Goal: Use online tool/utility: Utilize a website feature to perform a specific function

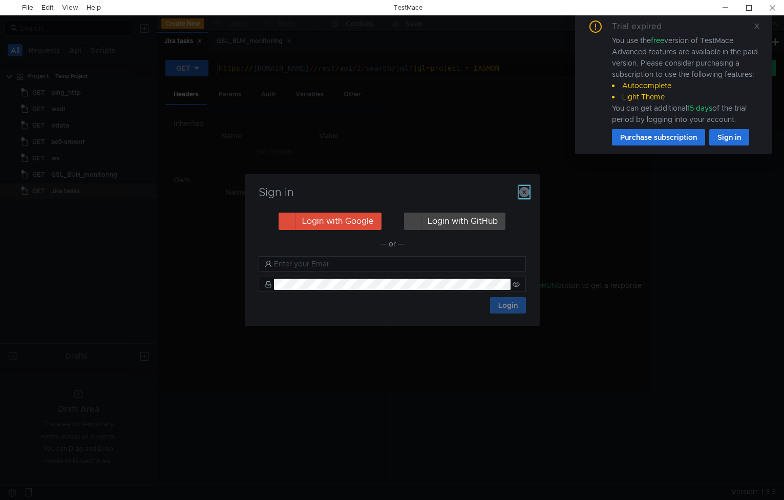
click at [526, 192] on icon "button" at bounding box center [524, 192] width 10 height 10
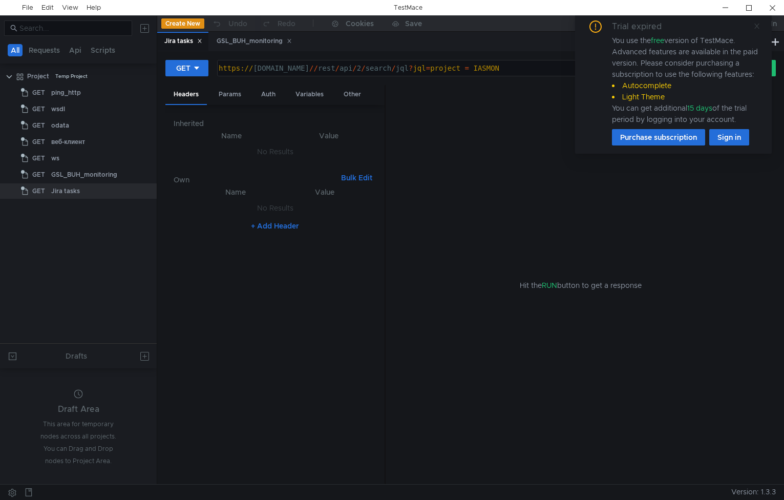
click at [755, 27] on icon at bounding box center [756, 26] width 7 height 7
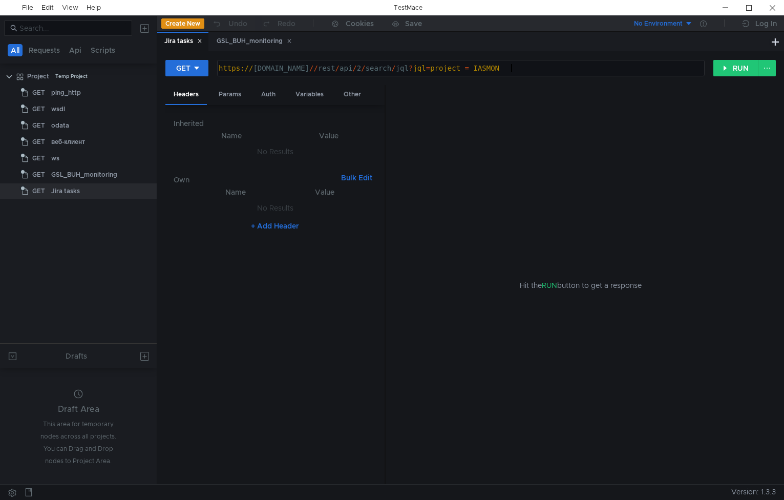
click at [583, 64] on div "https:// [DOMAIN_NAME] // rest / api / 2 / search / jql ? jql = project = IASMON" at bounding box center [460, 76] width 486 height 25
drag, startPoint x: 542, startPoint y: 68, endPoint x: 124, endPoint y: 62, distance: 417.8
click at [105, 53] on as-split "All Requests Api Scripts Project Temp Project GET ping_http GET wsdl GET odata …" at bounding box center [392, 249] width 784 height 468
paste textarea "rest/api/2/search?startAt=0&fields=summary&maxResults=1000&jql=project%20in%20(…"
type textarea "[URL][DOMAIN_NAME]"
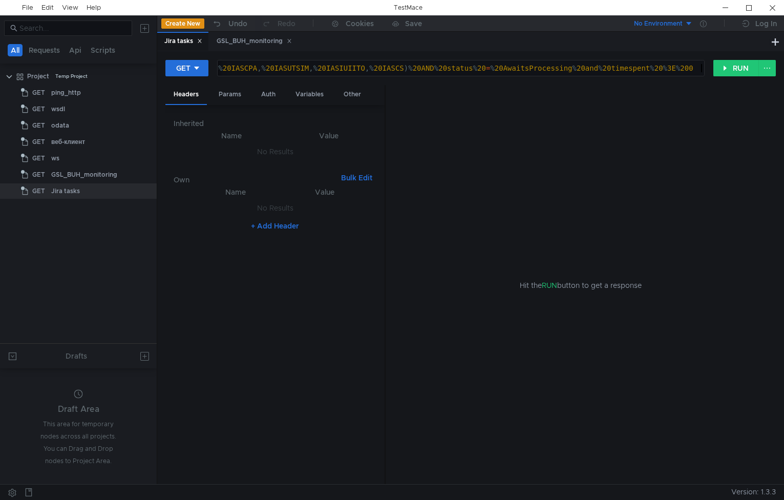
click at [313, 313] on nz-table "Name Value No Results + Add Header" at bounding box center [275, 331] width 203 height 290
click at [226, 98] on div "Params" at bounding box center [229, 94] width 39 height 19
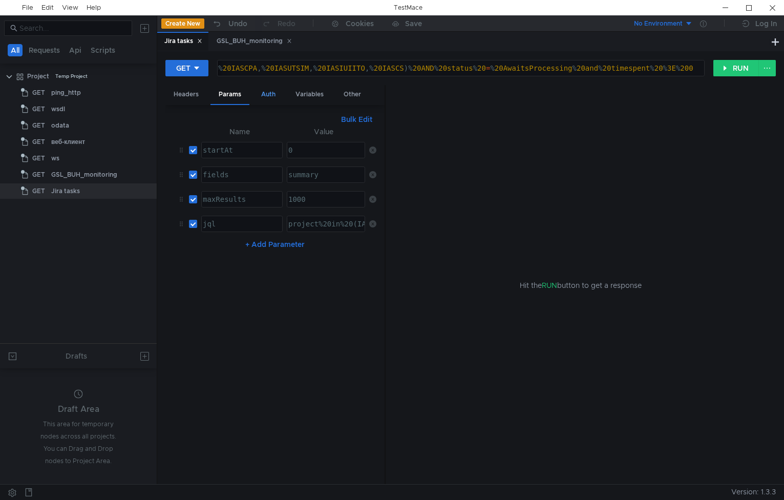
click at [265, 97] on div "Auth" at bounding box center [268, 94] width 31 height 19
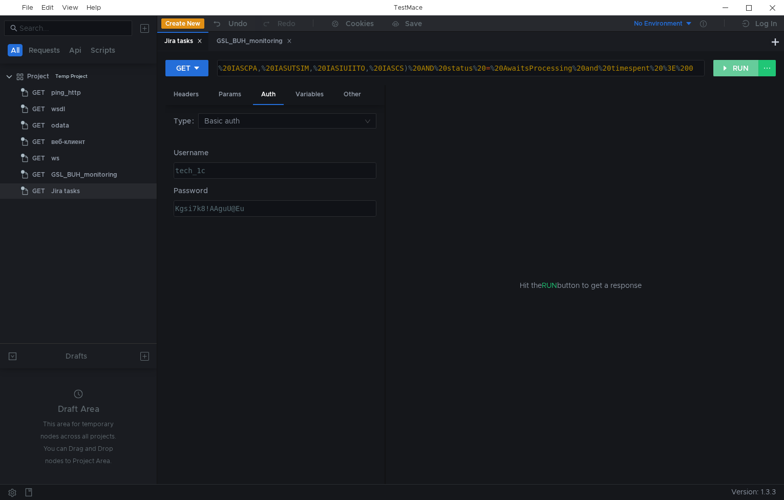
click at [732, 67] on button "RUN" at bounding box center [736, 68] width 46 height 16
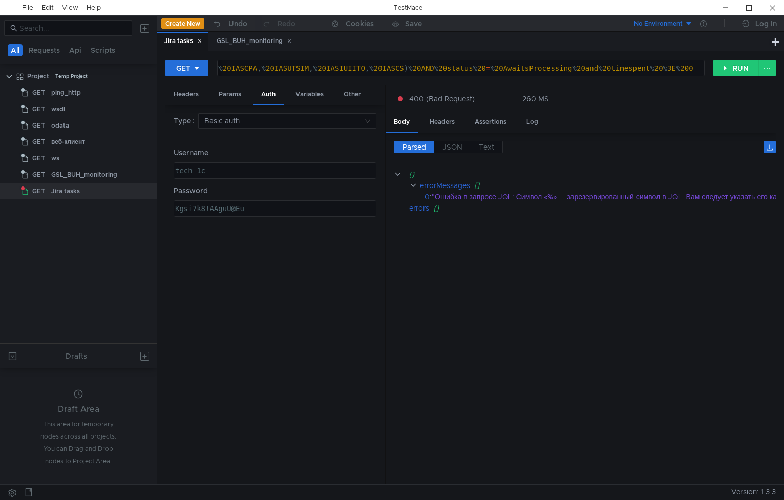
drag, startPoint x: 521, startPoint y: 477, endPoint x: 542, endPoint y: 474, distance: 21.2
click at [542, 474] on div "Parsed JSON Text {} errorMessages [] 0 : "Ошибка в запросе JQL: Символ «%» — за…" at bounding box center [580, 309] width 390 height 352
click at [301, 97] on div "Variables" at bounding box center [309, 94] width 45 height 19
click at [227, 93] on div "Params" at bounding box center [229, 94] width 39 height 19
click at [340, 224] on div "project%20in%20(IASRFS,%20IASMON,%20IASSTM,%20IASSTMG,%20IASOPR,%20IASORG,%20IA…" at bounding box center [724, 232] width 877 height 25
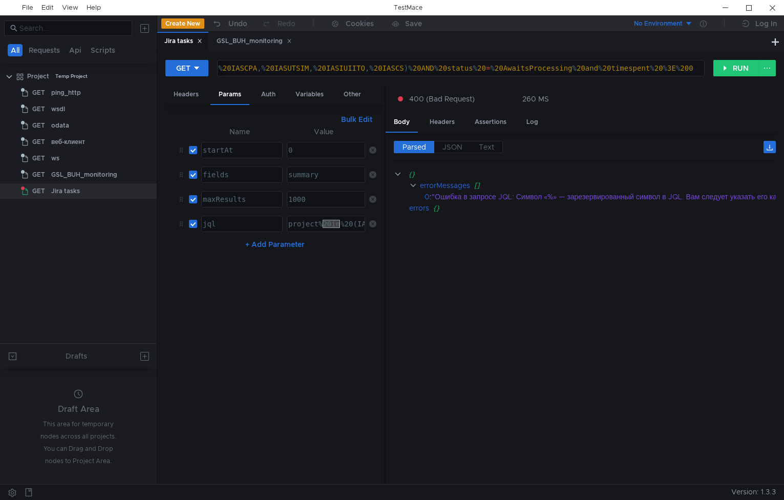
click at [340, 224] on div "project%20in%20(IASRFS,%20IASMON,%20IASSTM,%20IASSTMG,%20IASOPR,%20IASORG,%20IA…" at bounding box center [724, 232] width 877 height 25
paste textarea "in (IASRFS, IASMON, IASSTM, IASSTMG, [GEOGRAPHIC_DATA], [GEOGRAPHIC_DATA], [GEO…"
type textarea "project in (IASRFS, [GEOGRAPHIC_DATA], IASSTM, IASSTMG, [GEOGRAPHIC_DATA], [GEO…"
click at [731, 70] on button "RUN" at bounding box center [736, 68] width 46 height 16
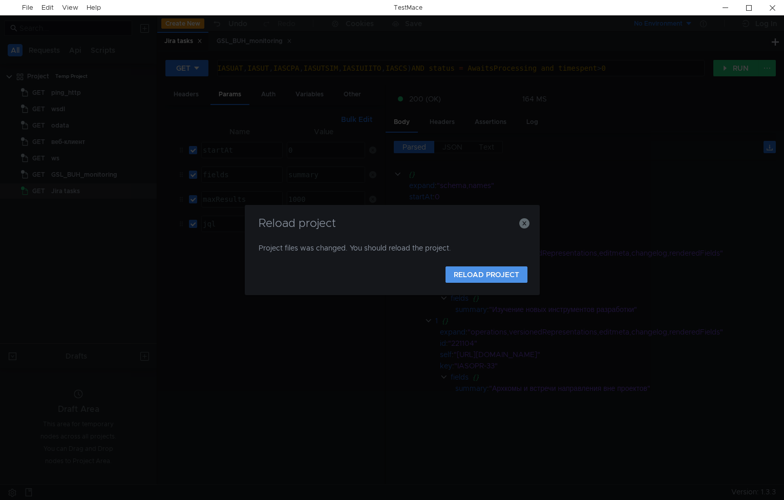
click at [472, 272] on button "RELOAD PROJECT" at bounding box center [486, 274] width 82 height 16
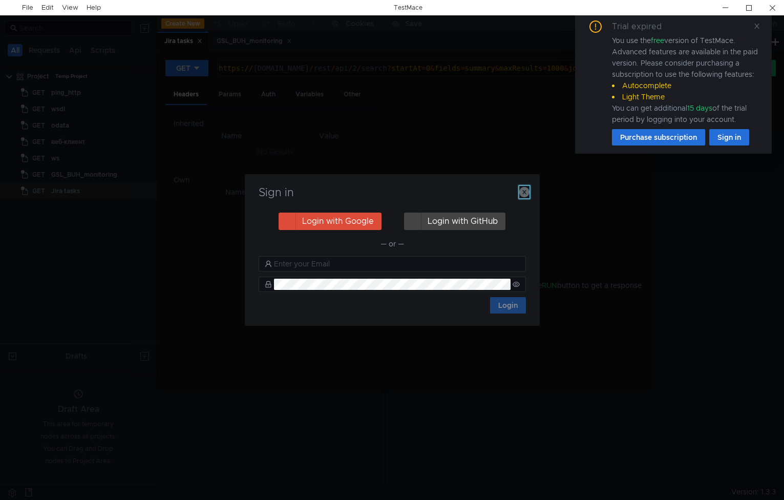
click at [527, 191] on icon "button" at bounding box center [524, 192] width 10 height 10
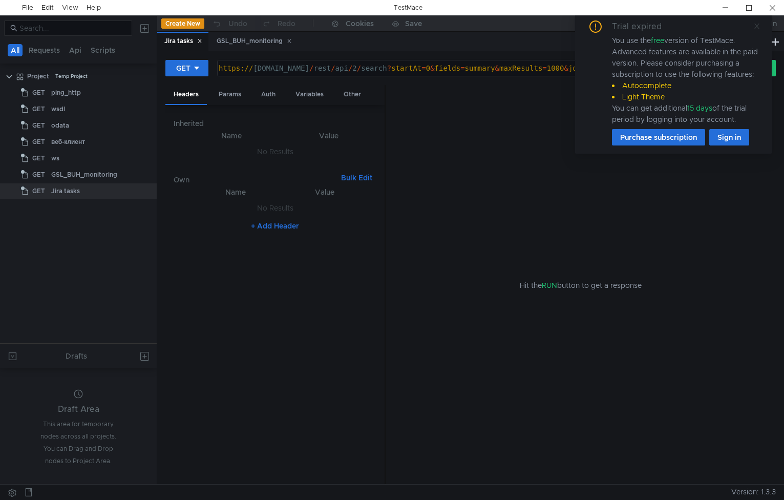
click at [759, 25] on div "Trial expired You use the free version of TestMace. Advanced features are avail…" at bounding box center [673, 82] width 197 height 141
click at [757, 30] on span at bounding box center [756, 26] width 7 height 9
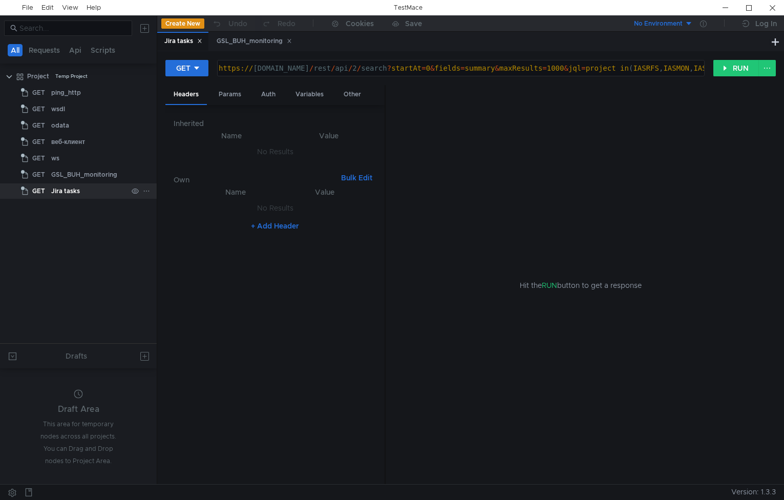
click at [89, 189] on div "Jira tasks" at bounding box center [89, 190] width 76 height 15
click at [263, 92] on div "Auth" at bounding box center [268, 94] width 31 height 19
click at [735, 70] on button "RUN" at bounding box center [736, 68] width 46 height 16
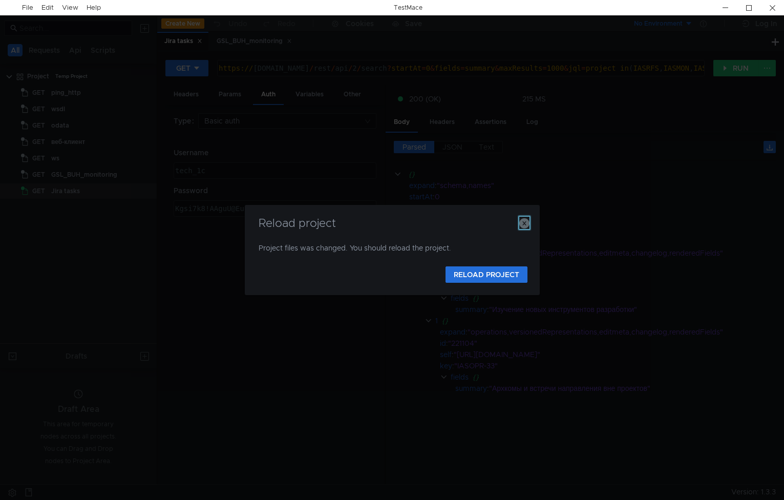
click at [522, 224] on icon "button" at bounding box center [524, 223] width 10 height 10
